Goal: Task Accomplishment & Management: Use online tool/utility

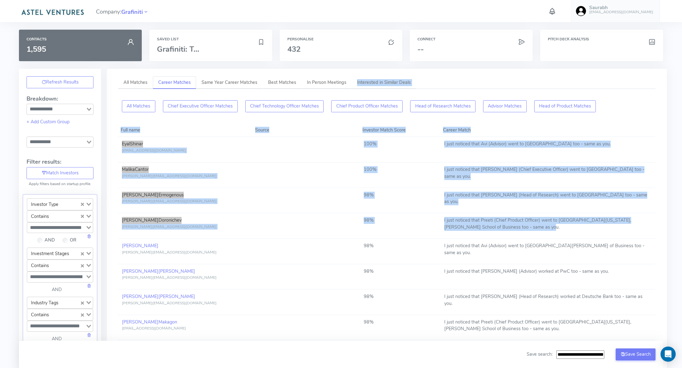
click at [622, 16] on link "Saurabh [EMAIL_ADDRESS][DOMAIN_NAME]" at bounding box center [615, 11] width 89 height 22
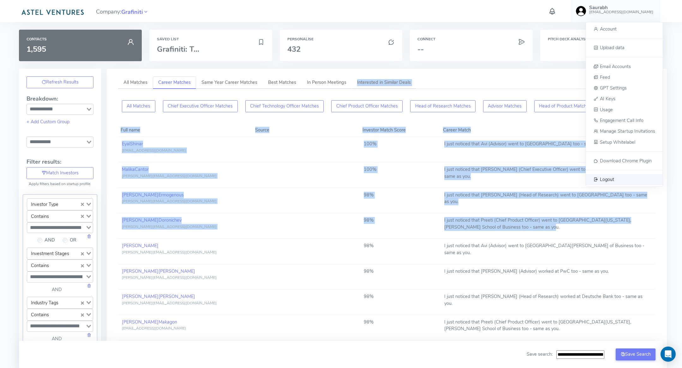
click at [604, 178] on span "Logout" at bounding box center [607, 179] width 14 height 6
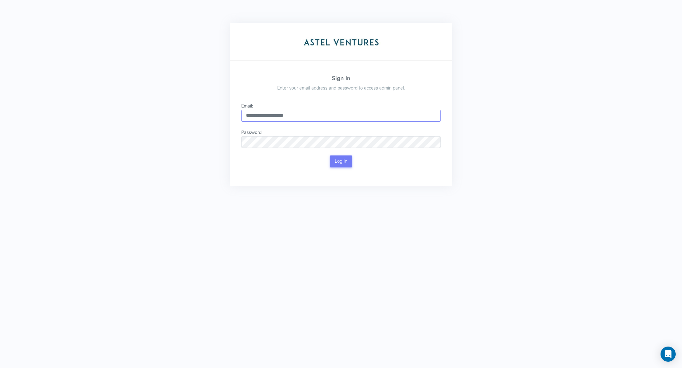
click at [303, 111] on input "**********" at bounding box center [340, 116] width 199 height 12
type input "**********"
click at [343, 156] on button "Log In" at bounding box center [341, 162] width 22 height 12
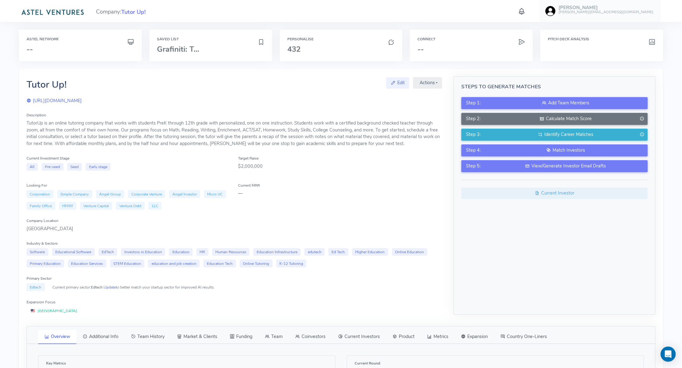
click at [343, 156] on div "Target Raise $2,000,000" at bounding box center [339, 163] width 211 height 16
click at [548, 156] on button "Step 4: Match Investors" at bounding box center [554, 151] width 186 height 12
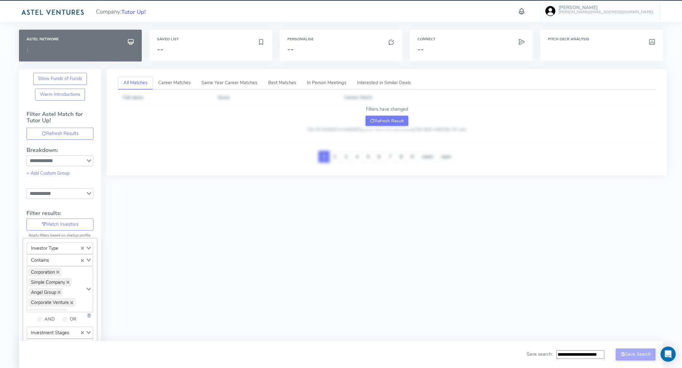
type input "**********"
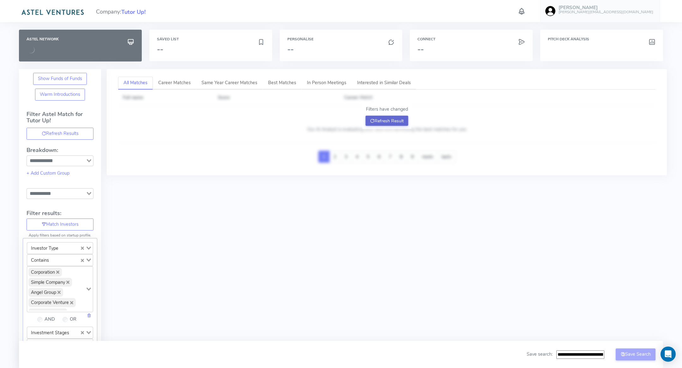
click at [374, 116] on button "Refresh Result" at bounding box center [386, 121] width 43 height 10
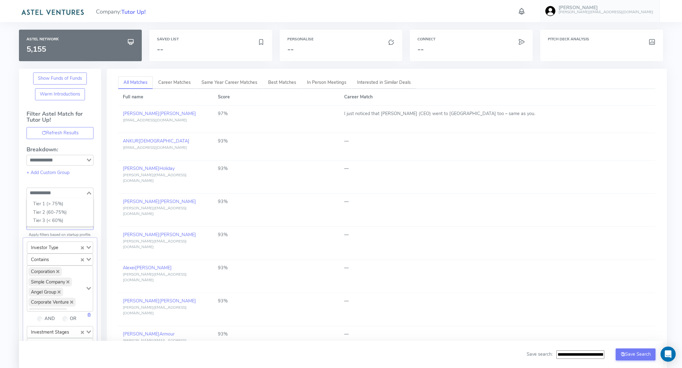
click at [78, 194] on input "Search for option" at bounding box center [56, 193] width 58 height 8
drag, startPoint x: 74, startPoint y: 207, endPoint x: 74, endPoint y: 204, distance: 3.5
click at [74, 204] on ul "Tier 1 (> 75%) Tier 2 (60-75%) Tier 3 (< 60%)" at bounding box center [60, 212] width 67 height 29
click at [74, 202] on li "Tier 1 (> 75%)" at bounding box center [60, 204] width 66 height 9
click at [384, 123] on button "Refresh Result" at bounding box center [386, 120] width 43 height 10
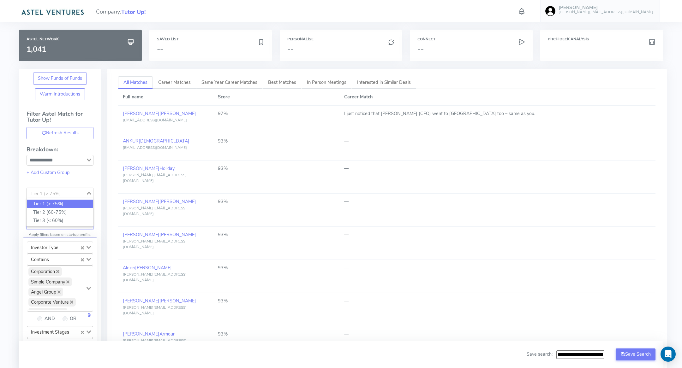
click at [59, 195] on div "Tier 1 (> 75%)" at bounding box center [56, 192] width 59 height 9
click at [56, 210] on li "Tier 2 (60-75%)" at bounding box center [60, 212] width 66 height 9
click at [389, 119] on button "Refresh Result" at bounding box center [386, 120] width 43 height 10
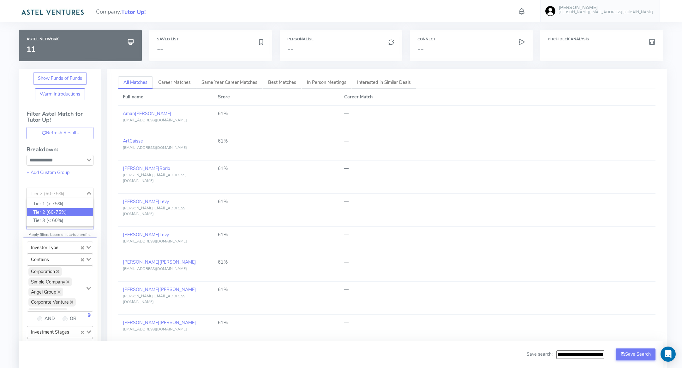
click at [68, 195] on input "Search for option" at bounding box center [56, 193] width 58 height 8
click at [73, 221] on li "Tier 3 (< 60%)" at bounding box center [60, 220] width 66 height 9
click at [407, 118] on button "Refresh Result" at bounding box center [386, 120] width 43 height 10
